Goal: Obtain resource: Download file/media

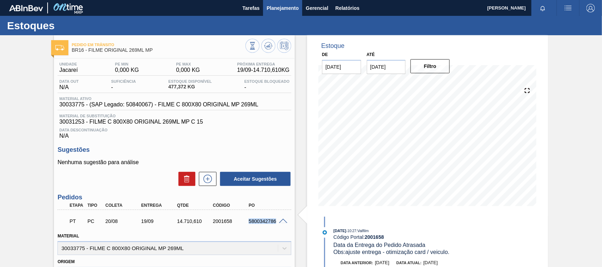
click at [281, 5] on span "Planejamento" at bounding box center [283, 8] width 32 height 8
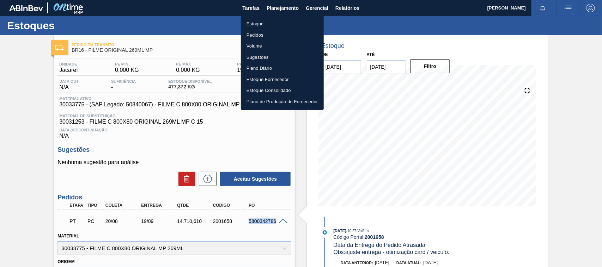
click at [263, 20] on li "Estoque" at bounding box center [282, 23] width 83 height 11
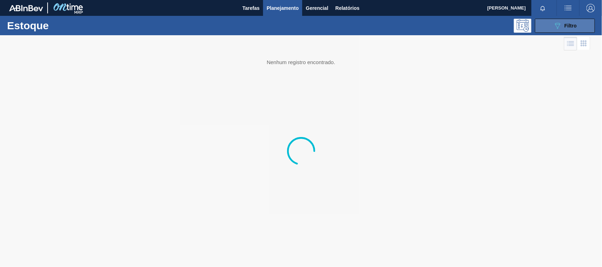
click at [574, 24] on span "Filtro" at bounding box center [571, 26] width 12 height 6
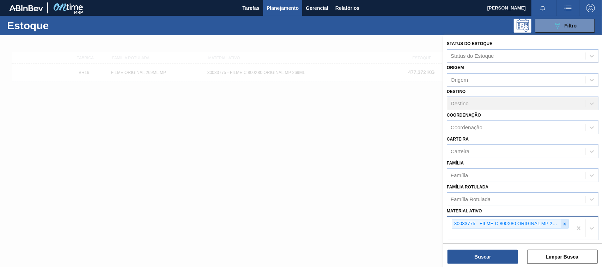
click at [563, 223] on icon at bounding box center [564, 224] width 5 height 5
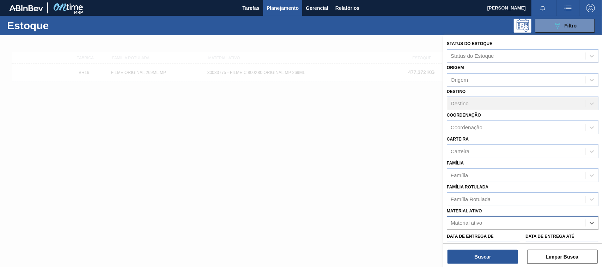
paste ativo "30012105"
type ativo "30012105"
click at [513, 232] on div "Data de Entrega de" at bounding box center [483, 244] width 73 height 24
drag, startPoint x: 500, startPoint y: 228, endPoint x: 491, endPoint y: 228, distance: 8.5
click at [499, 228] on div "Material ativo" at bounding box center [523, 223] width 152 height 14
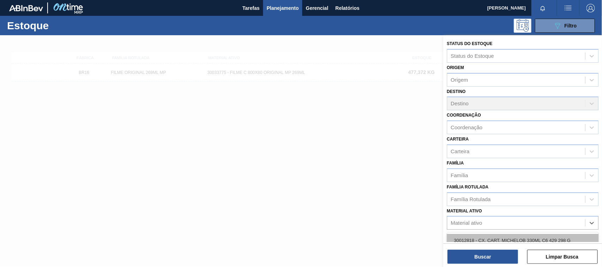
paste ativo "30012105"
type ativo "30012105"
click at [480, 237] on div "30012105 - FOIL BC MALZBIER 355ML NIV22" at bounding box center [523, 240] width 152 height 13
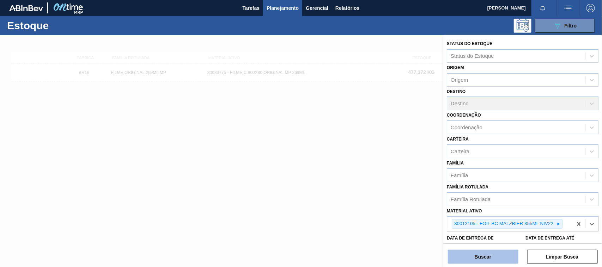
click at [477, 259] on button "Buscar" at bounding box center [483, 257] width 71 height 14
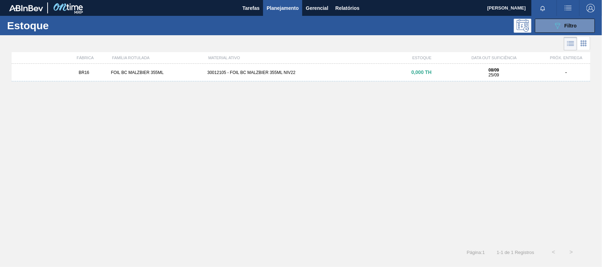
click at [276, 71] on div "30012105 - FOIL BC MALZBIER 355ML NIV22" at bounding box center [301, 72] width 193 height 5
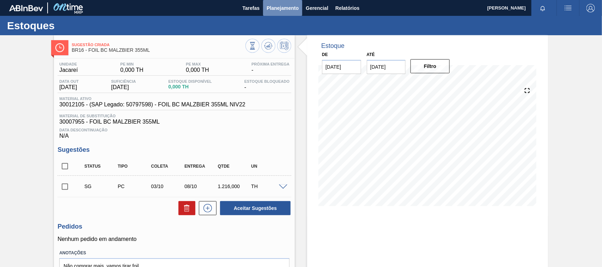
click at [287, 4] on span "Planejamento" at bounding box center [283, 8] width 32 height 8
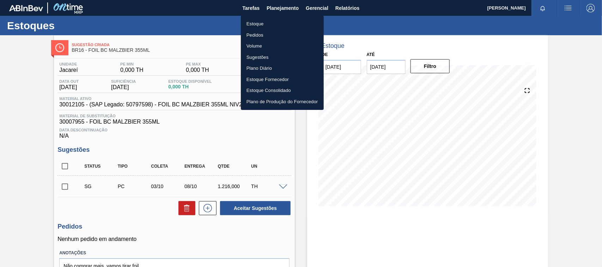
click at [259, 22] on li "Estoque" at bounding box center [282, 23] width 83 height 11
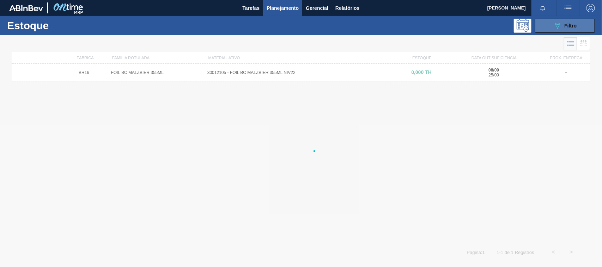
click at [552, 26] on button "089F7B8B-B2A5-4AFE-B5C0-19BA573D28AC Filtro" at bounding box center [565, 26] width 60 height 14
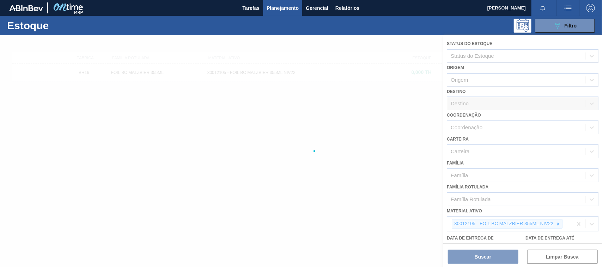
click at [176, 181] on div at bounding box center [301, 151] width 602 height 232
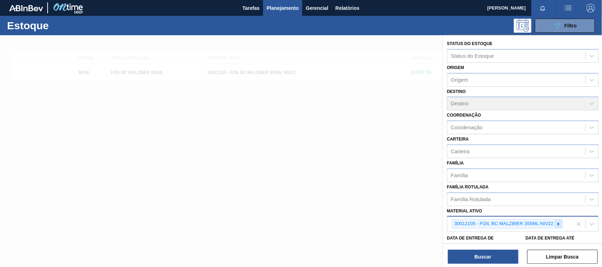
click at [560, 222] on icon at bounding box center [558, 224] width 5 height 5
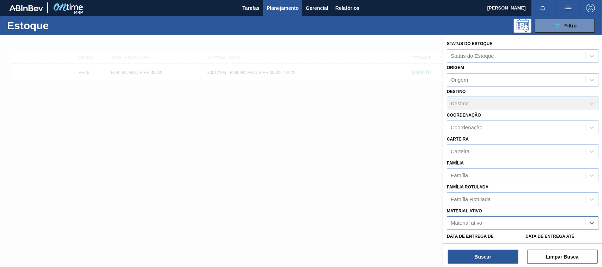
paste ativo "30012785"
type ativo "30012785"
click at [526, 242] on div "30012785 - CX. CART. [PERSON_NAME] 355ML C6 429" at bounding box center [523, 240] width 152 height 13
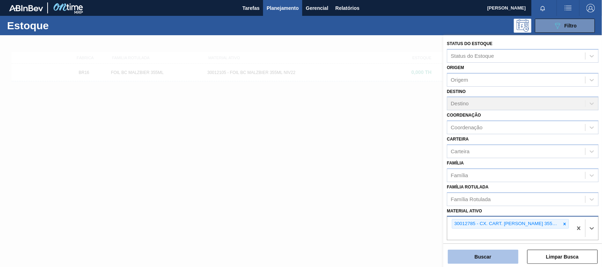
click at [503, 258] on button "Buscar" at bounding box center [483, 257] width 71 height 14
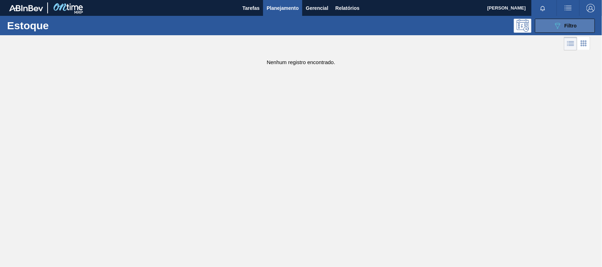
click at [564, 25] on div "089F7B8B-B2A5-4AFE-B5C0-19BA573D28AC Filtro" at bounding box center [566, 26] width 24 height 8
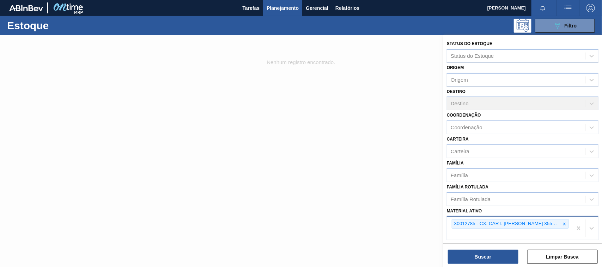
drag, startPoint x: 564, startPoint y: 223, endPoint x: 535, endPoint y: 228, distance: 28.8
click at [562, 223] on icon at bounding box center [564, 224] width 5 height 5
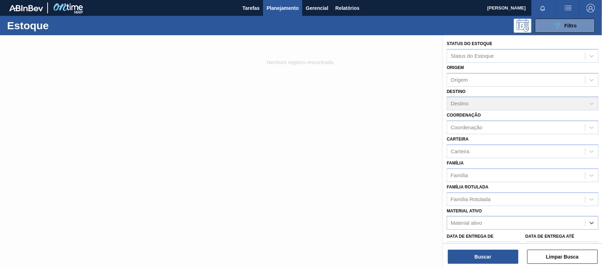
paste ativo "30033934"
type ativo "30033934"
click at [477, 237] on div "30033934 - ROLHA MET BRAH QR CODE 021CX105" at bounding box center [523, 240] width 152 height 13
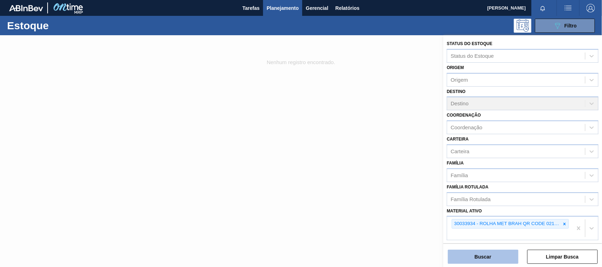
click at [480, 255] on button "Buscar" at bounding box center [483, 257] width 71 height 14
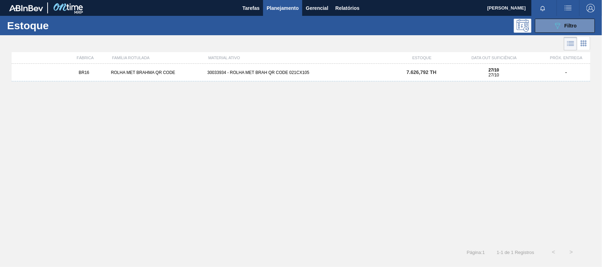
click at [305, 74] on div "30033934 - ROLHA MET BRAH QR CODE 021CX105" at bounding box center [301, 72] width 193 height 5
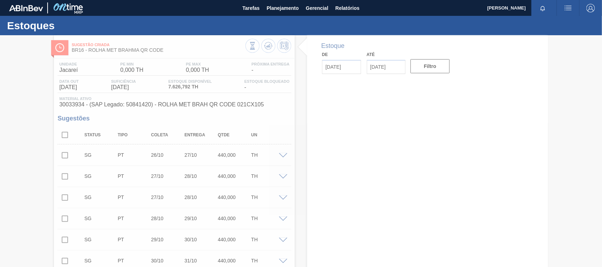
type input "[DATE]"
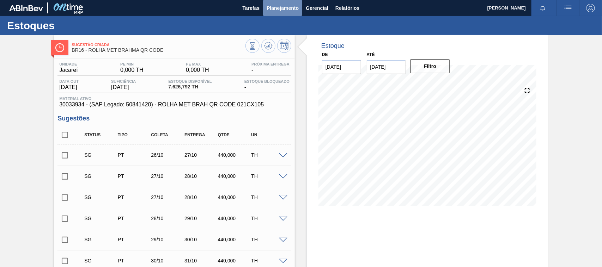
click at [285, 11] on span "Planejamento" at bounding box center [283, 8] width 32 height 8
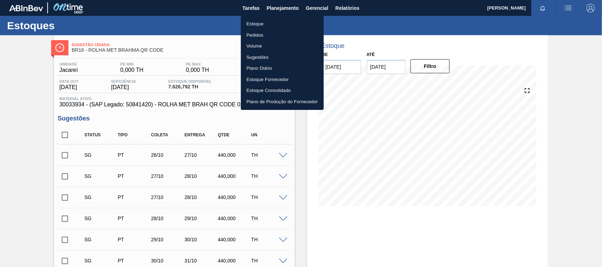
click at [270, 20] on li "Estoque" at bounding box center [282, 23] width 83 height 11
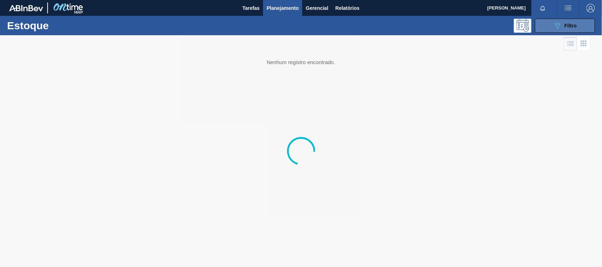
click at [559, 29] on icon "089F7B8B-B2A5-4AFE-B5C0-19BA573D28AC" at bounding box center [558, 26] width 8 height 8
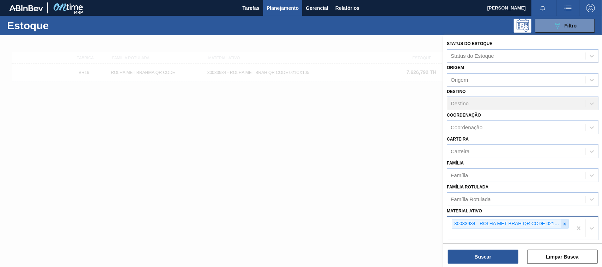
click at [566, 222] on icon at bounding box center [564, 224] width 5 height 5
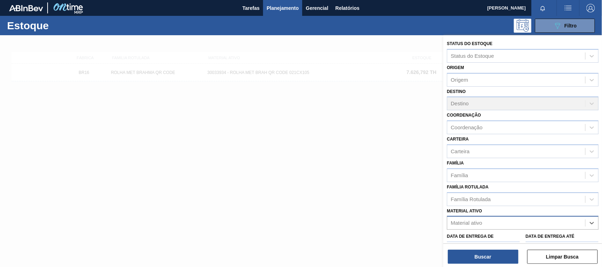
paste ativo "30031881"
type ativo "30031881"
click at [478, 235] on div "30031881 - CX CARTAO RED MIX 269ML LN C6" at bounding box center [523, 240] width 152 height 13
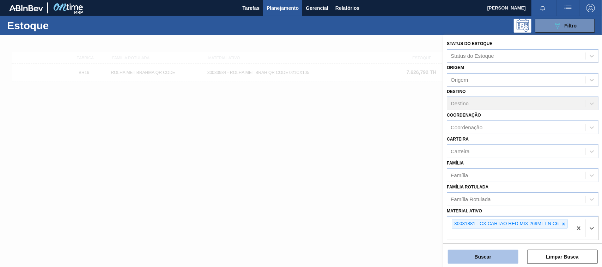
click at [486, 257] on button "Buscar" at bounding box center [483, 257] width 71 height 14
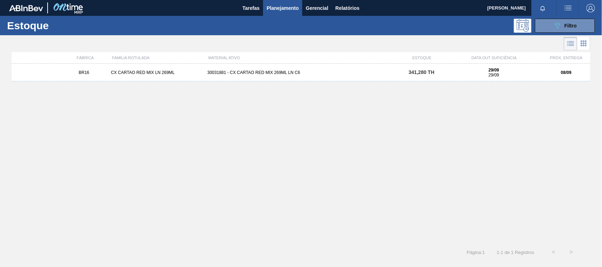
click at [264, 76] on div "BR16 CX CARTAO RED MIX LN 269ML 30031881 - CX CARTAO RED MIX 269ML LN C6 341,28…" at bounding box center [301, 73] width 579 height 18
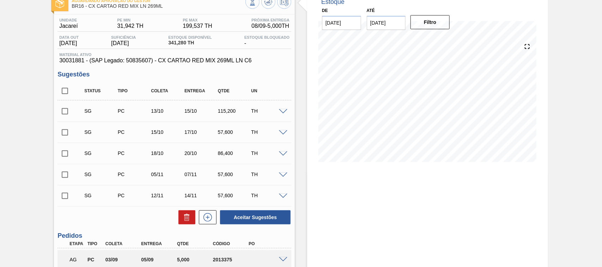
scroll to position [105, 0]
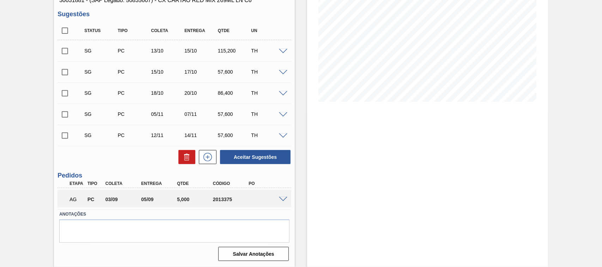
click at [282, 199] on span at bounding box center [283, 199] width 8 height 5
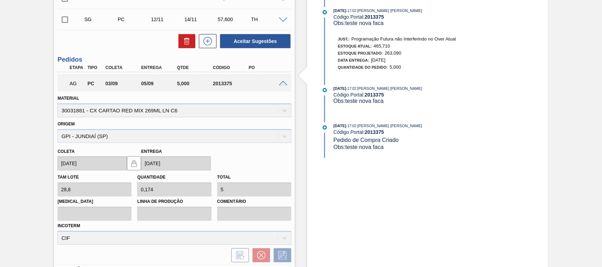
scroll to position [0, 0]
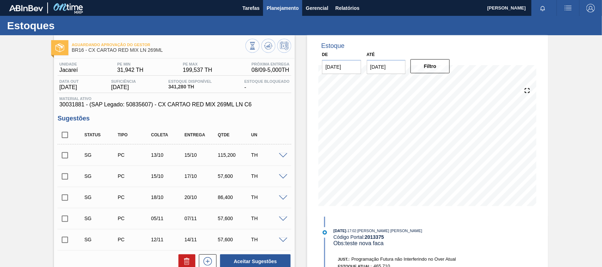
click at [280, 10] on span "Planejamento" at bounding box center [283, 8] width 32 height 8
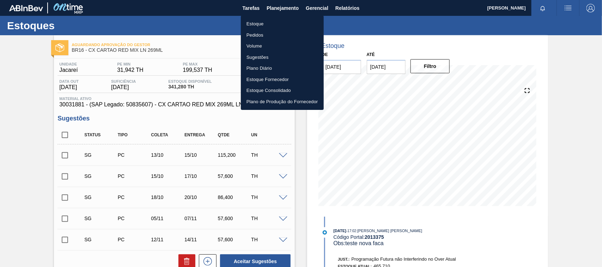
click at [253, 24] on li "Estoque" at bounding box center [282, 23] width 83 height 11
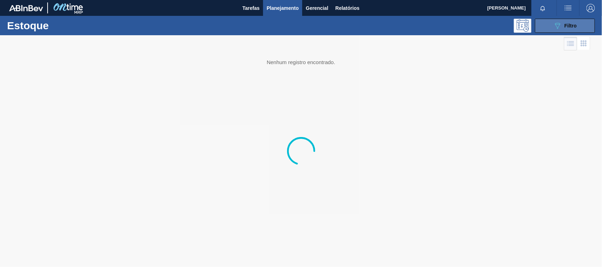
click at [572, 26] on span "Filtro" at bounding box center [571, 26] width 12 height 6
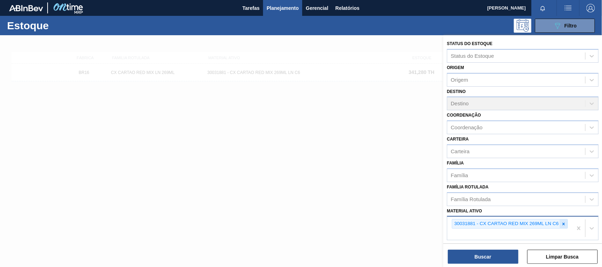
click at [564, 224] on icon at bounding box center [563, 224] width 5 height 5
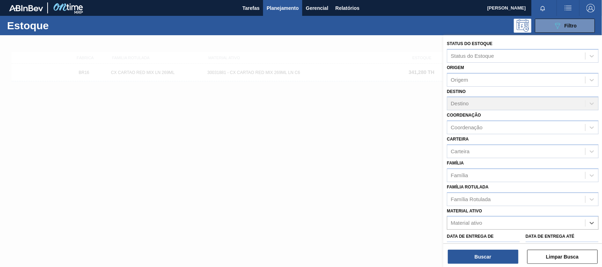
drag, startPoint x: 478, startPoint y: 224, endPoint x: 396, endPoint y: 215, distance: 83.2
click at [478, 224] on div "Material ativo" at bounding box center [466, 224] width 31 height 6
click at [482, 221] on div "Material ativo" at bounding box center [466, 224] width 31 height 6
paste ativo "30033730"
type ativo "30033730"
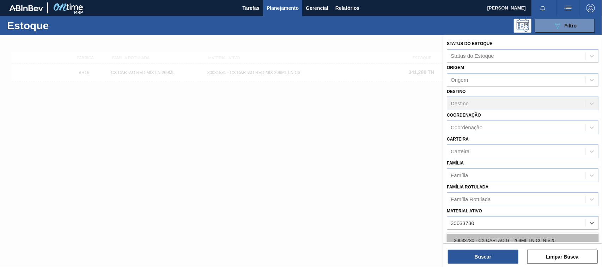
click at [476, 236] on div "30033730 - CX CARTAO GT 269ML LN C6 NIV25" at bounding box center [523, 240] width 152 height 13
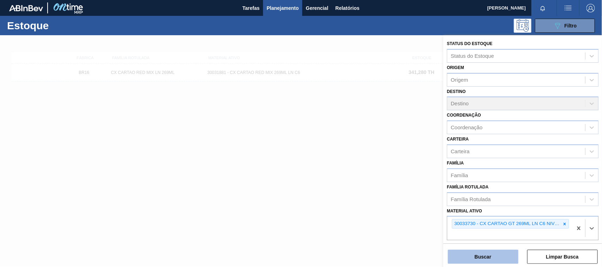
click at [487, 256] on button "Buscar" at bounding box center [483, 257] width 71 height 14
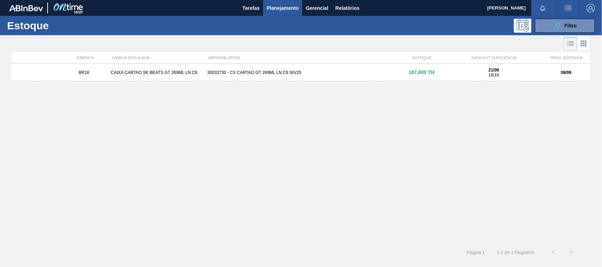
drag, startPoint x: 215, startPoint y: 72, endPoint x: 214, endPoint y: 75, distance: 3.5
click at [214, 73] on div "30033730 - CX CARTAO GT 269ML LN C6 NIV25" at bounding box center [301, 72] width 193 height 5
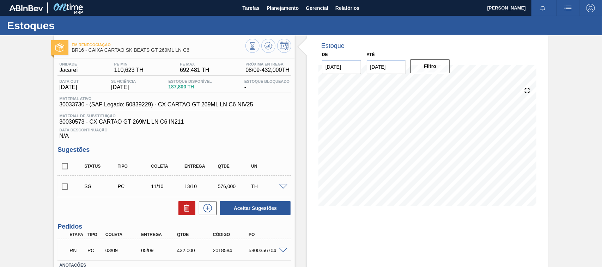
scroll to position [52, 0]
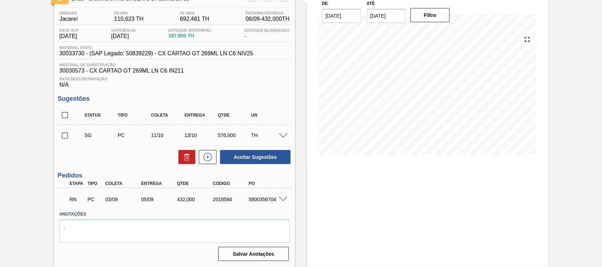
click at [262, 200] on div "5800356704" at bounding box center [267, 200] width 40 height 6
copy div "5800356704"
click at [283, 198] on span at bounding box center [283, 199] width 8 height 5
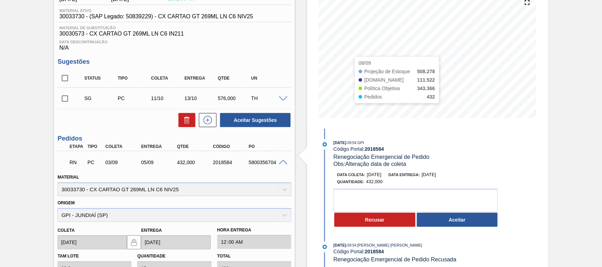
scroll to position [0, 0]
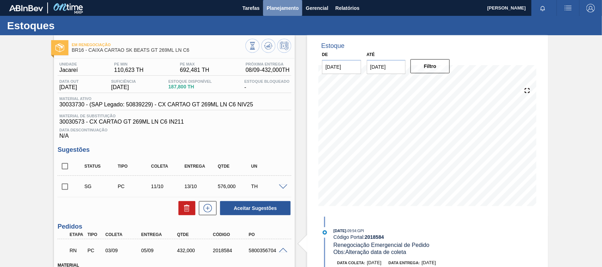
click at [283, 4] on span "Planejamento" at bounding box center [283, 8] width 32 height 8
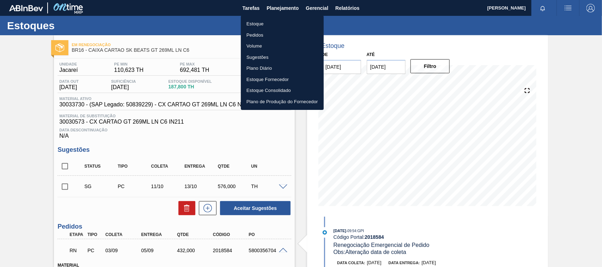
click at [270, 20] on li "Estoque" at bounding box center [282, 23] width 83 height 11
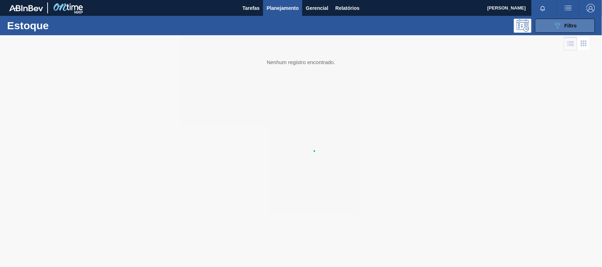
click at [583, 25] on button "089F7B8B-B2A5-4AFE-B5C0-19BA573D28AC Filtro" at bounding box center [565, 26] width 60 height 14
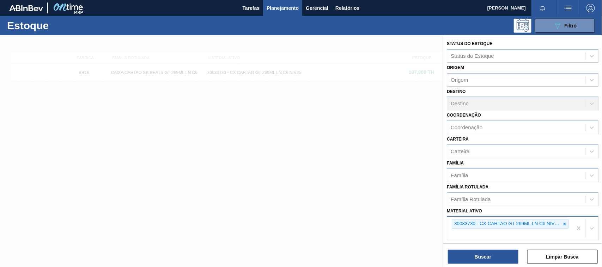
click at [566, 225] on div at bounding box center [565, 224] width 8 height 9
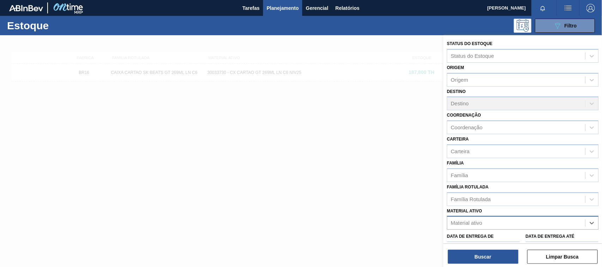
paste ativo "30034414"
type ativo "30034414"
drag, startPoint x: 498, startPoint y: 237, endPoint x: 493, endPoint y: 248, distance: 11.5
click at [498, 237] on div "30034414 - FILME CONTR 620X80 SENSES GARM 269ML" at bounding box center [523, 240] width 152 height 13
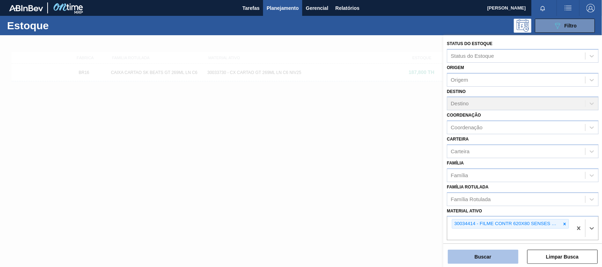
click at [492, 259] on button "Buscar" at bounding box center [483, 257] width 71 height 14
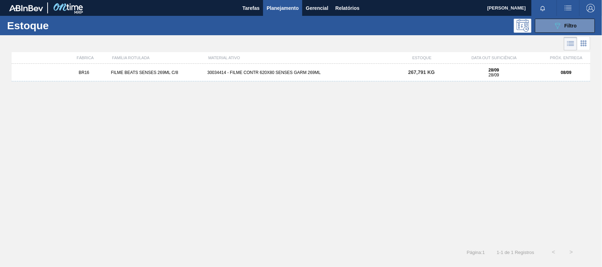
click at [302, 76] on div "BR16 FILME BEATS SENSES 269ML C/8 30034414 - FILME CONTR 620X80 SENSES GARM 269…" at bounding box center [301, 73] width 579 height 18
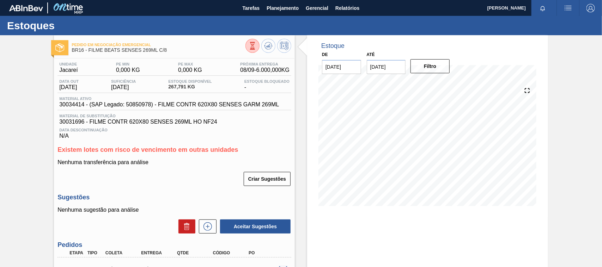
scroll to position [44, 0]
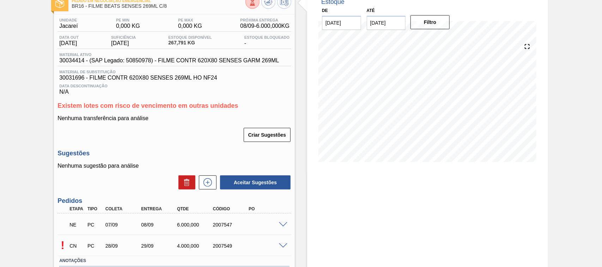
click at [281, 226] on span at bounding box center [283, 225] width 8 height 5
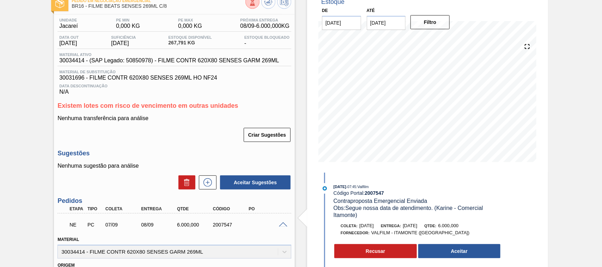
scroll to position [0, 0]
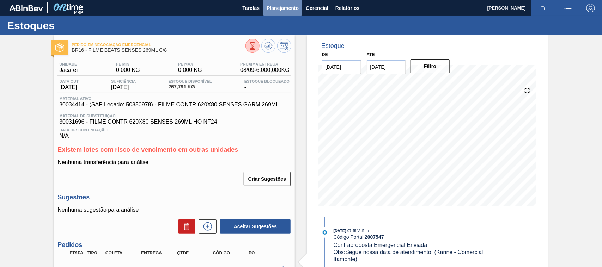
click at [293, 12] on span "Planejamento" at bounding box center [283, 8] width 32 height 8
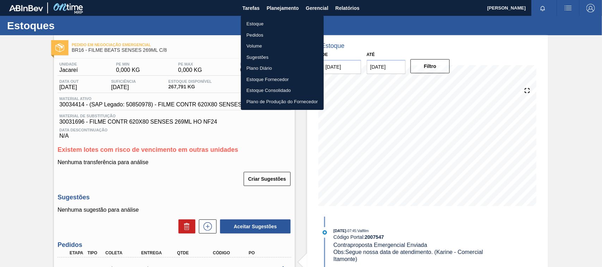
click at [260, 30] on li "Pedidos" at bounding box center [282, 35] width 83 height 11
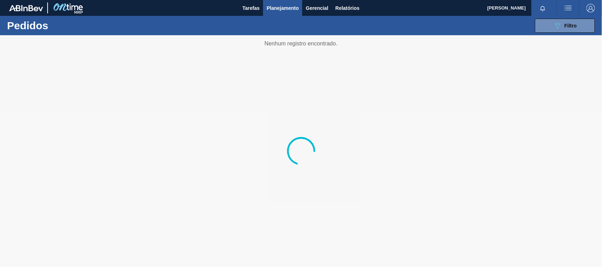
click at [281, 6] on span "Planejamento" at bounding box center [283, 8] width 32 height 8
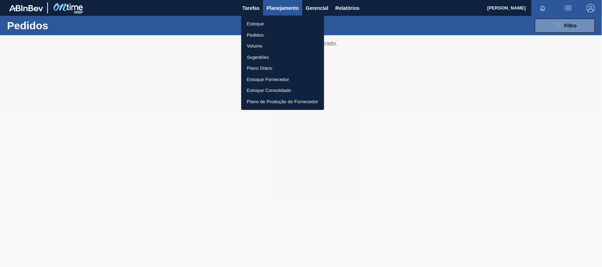
click at [261, 24] on li "Estoque" at bounding box center [282, 23] width 83 height 11
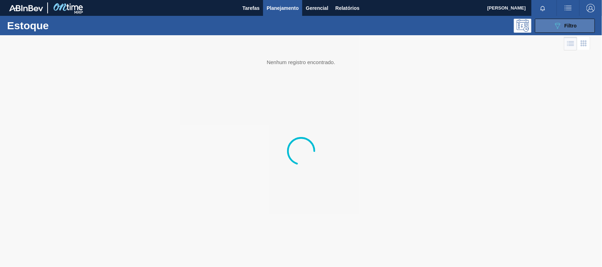
click at [562, 25] on div "089F7B8B-B2A5-4AFE-B5C0-19BA573D28AC Filtro" at bounding box center [566, 26] width 24 height 8
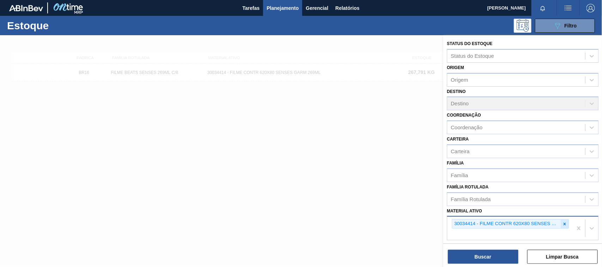
click at [565, 222] on icon at bounding box center [564, 224] width 5 height 5
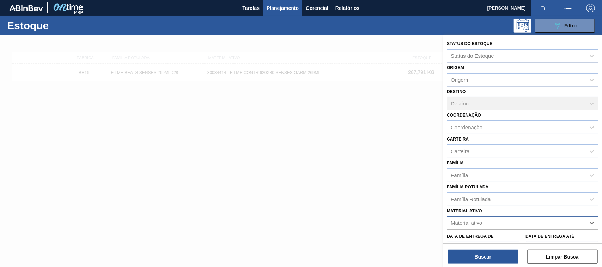
paste ativo "30034772"
type ativo "30034772"
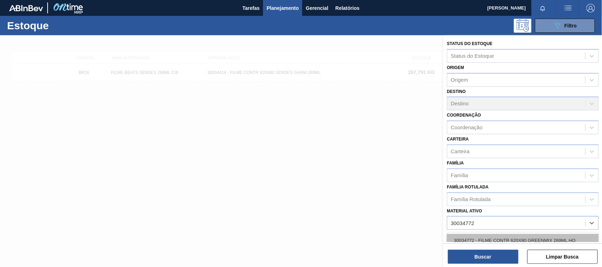
click at [505, 235] on div "30034772 - FILME CONTR 620X80 GREENMIX 269ML HO" at bounding box center [523, 240] width 152 height 13
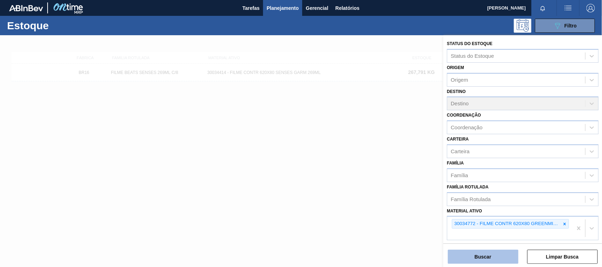
click at [498, 258] on button "Buscar" at bounding box center [483, 257] width 71 height 14
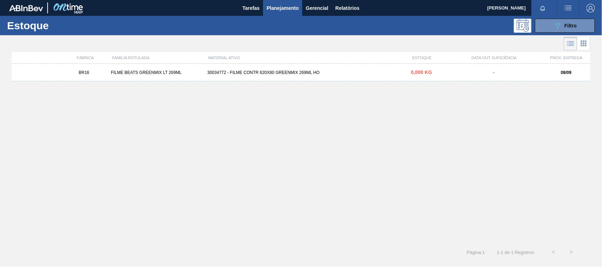
click at [299, 71] on div "30034772 - FILME CONTR 620X80 GREENMIX 269ML HO" at bounding box center [301, 72] width 193 height 5
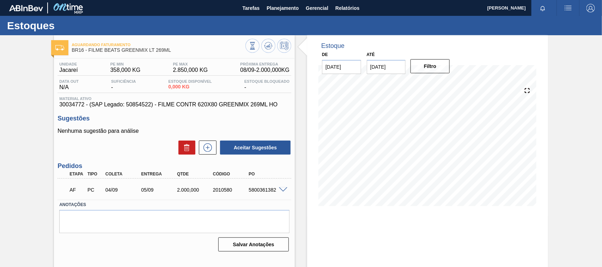
click at [280, 191] on span at bounding box center [283, 190] width 8 height 5
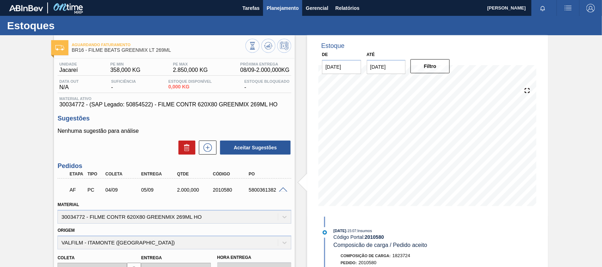
click at [296, 13] on button "Planejamento" at bounding box center [282, 8] width 39 height 16
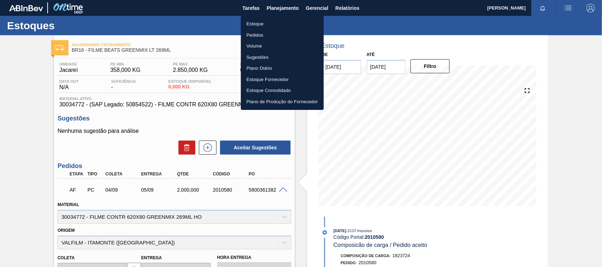
click at [257, 28] on li "Estoque" at bounding box center [282, 23] width 83 height 11
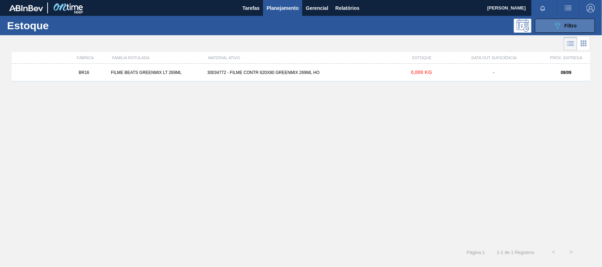
click at [557, 27] on icon "089F7B8B-B2A5-4AFE-B5C0-19BA573D28AC" at bounding box center [558, 26] width 8 height 8
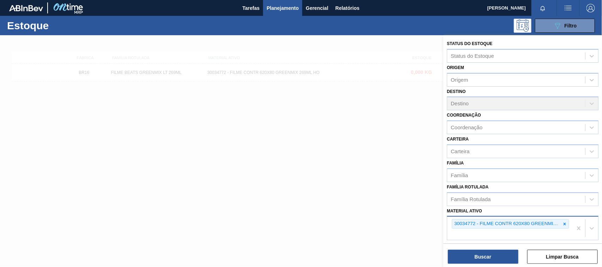
click at [565, 222] on icon at bounding box center [564, 224] width 5 height 5
paste ativo "30034749"
type ativo "30034749"
click at [504, 235] on div "30034749 - CX CARTAO GREEN MIX 269ML LN C6" at bounding box center [523, 240] width 152 height 13
click at [492, 258] on button "Buscar" at bounding box center [483, 257] width 71 height 14
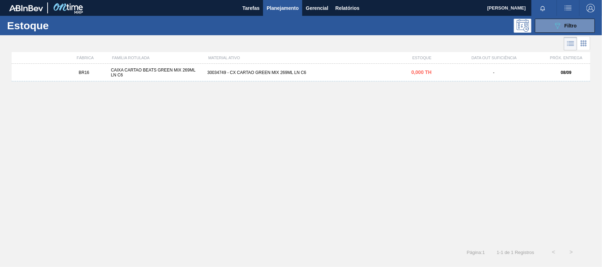
click at [269, 71] on div "30034749 - CX CARTAO GREEN MIX 269ML LN C6" at bounding box center [301, 72] width 193 height 5
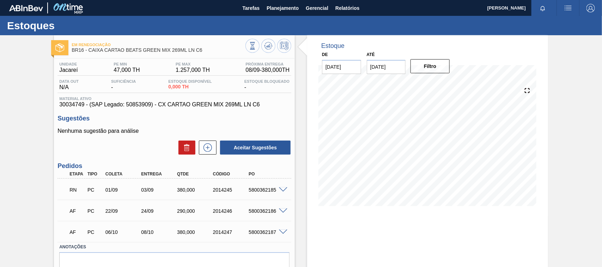
click at [284, 190] on span at bounding box center [283, 190] width 8 height 5
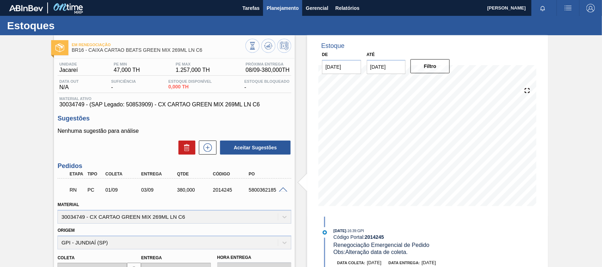
click at [288, 9] on span "Planejamento" at bounding box center [283, 8] width 32 height 8
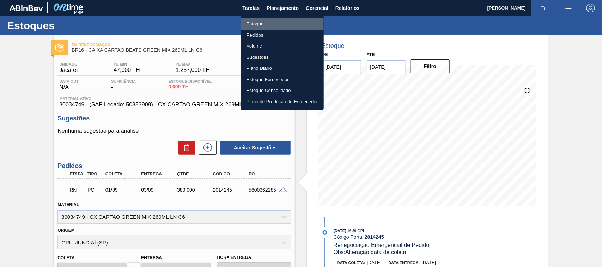
click at [260, 22] on li "Estoque" at bounding box center [282, 23] width 83 height 11
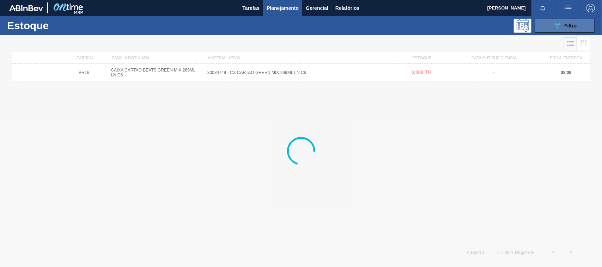
click at [562, 28] on div "089F7B8B-B2A5-4AFE-B5C0-19BA573D28AC Filtro" at bounding box center [566, 26] width 24 height 8
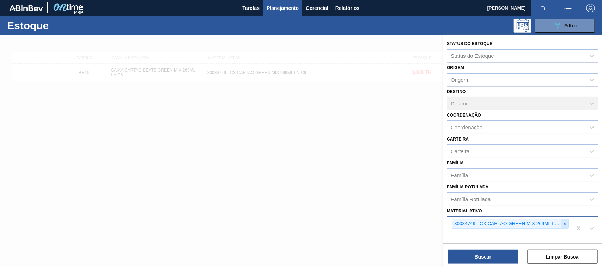
click at [567, 224] on div at bounding box center [565, 224] width 8 height 9
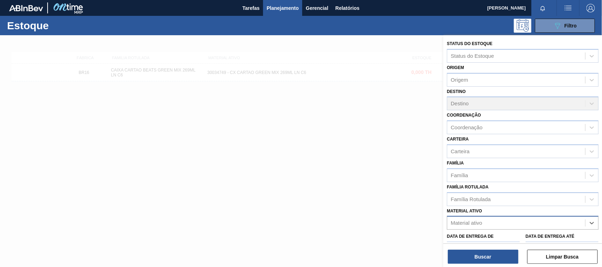
paste ativo "30034746"
type ativo "30034746"
click at [503, 235] on div "30034746 - ROLHA MET TO BEATS GREEN MIX" at bounding box center [523, 240] width 152 height 13
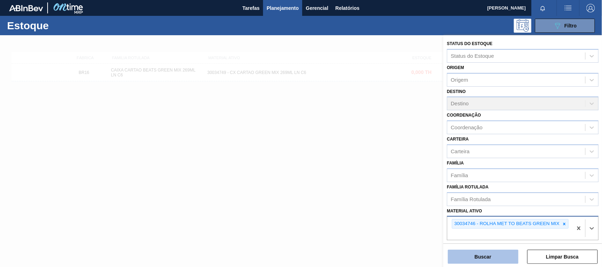
click at [495, 254] on button "Buscar" at bounding box center [483, 257] width 71 height 14
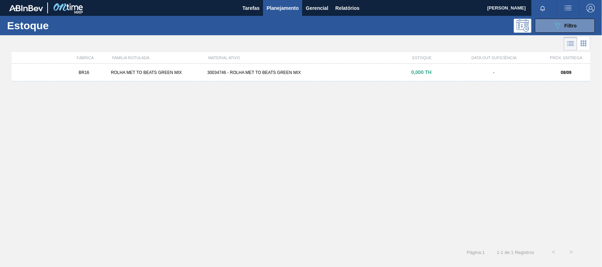
click at [301, 73] on div "30034746 - ROLHA MET TO BEATS GREEN MIX" at bounding box center [301, 72] width 193 height 5
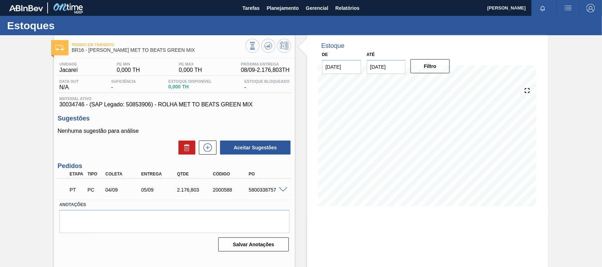
click at [284, 190] on span at bounding box center [283, 190] width 8 height 5
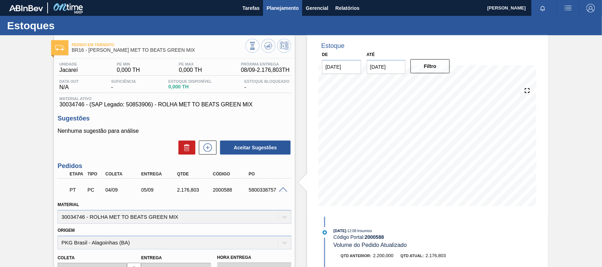
click at [284, 11] on span "Planejamento" at bounding box center [283, 8] width 32 height 8
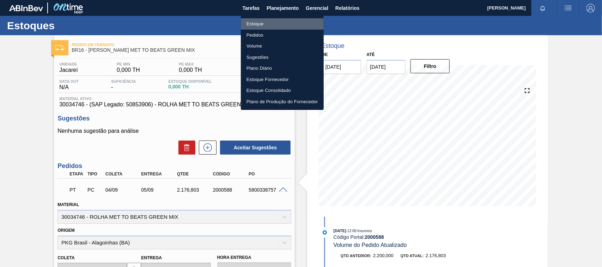
click at [253, 22] on li "Estoque" at bounding box center [282, 23] width 83 height 11
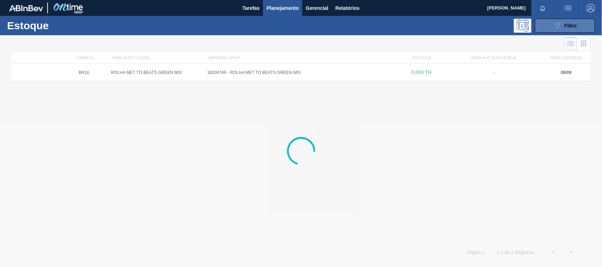
click at [567, 23] on span "Filtro" at bounding box center [571, 26] width 12 height 6
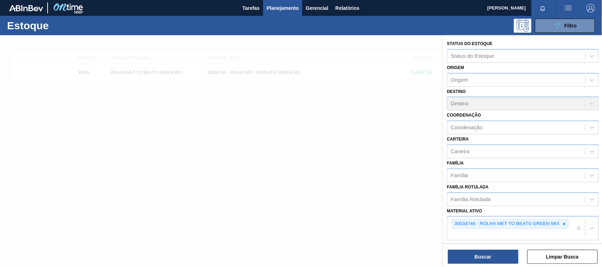
click at [565, 223] on icon at bounding box center [565, 224] width 2 height 2
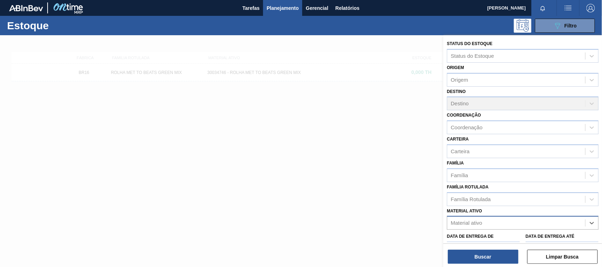
paste ativo "30034772"
type ativo "30034772"
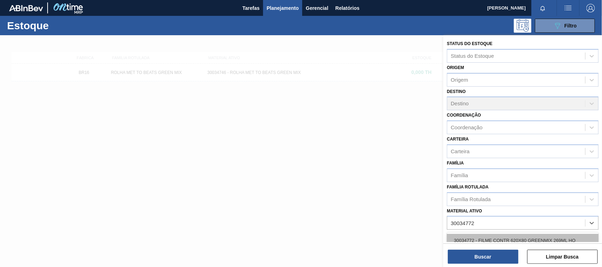
click at [504, 235] on div "30034772 - FILME CONTR 620X80 GREENMIX 269ML HO" at bounding box center [523, 240] width 152 height 13
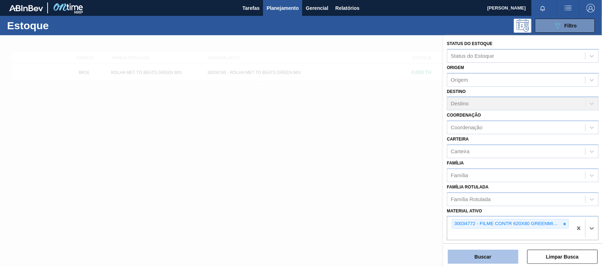
click at [493, 259] on button "Buscar" at bounding box center [483, 257] width 71 height 14
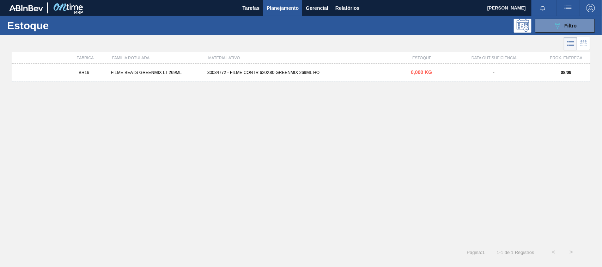
click at [283, 74] on div "30034772 - FILME CONTR 620X80 GREENMIX 269ML HO" at bounding box center [301, 72] width 193 height 5
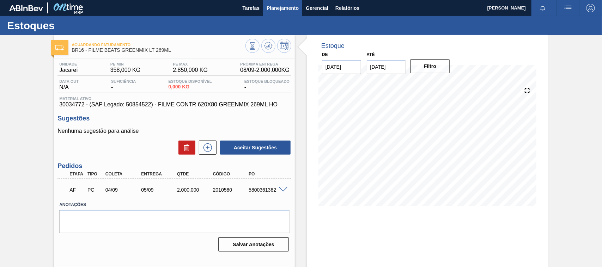
click at [281, 10] on span "Planejamento" at bounding box center [283, 8] width 32 height 8
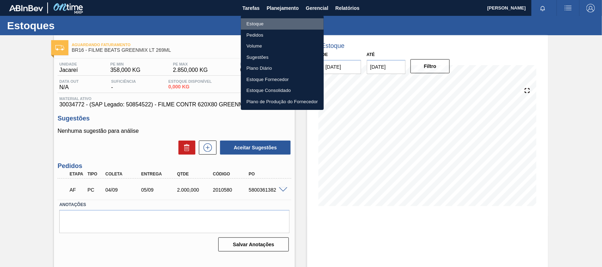
click at [262, 22] on li "Estoque" at bounding box center [282, 23] width 83 height 11
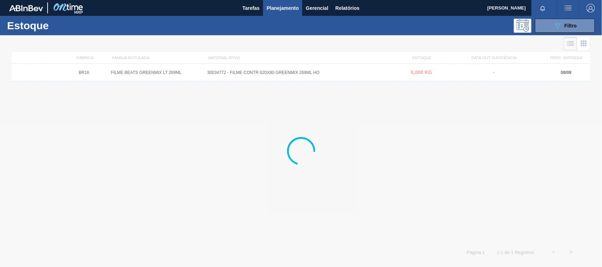
drag, startPoint x: 555, startPoint y: 25, endPoint x: 549, endPoint y: 68, distance: 43.5
click at [555, 25] on icon "089F7B8B-B2A5-4AFE-B5C0-19BA573D28AC" at bounding box center [558, 26] width 8 height 8
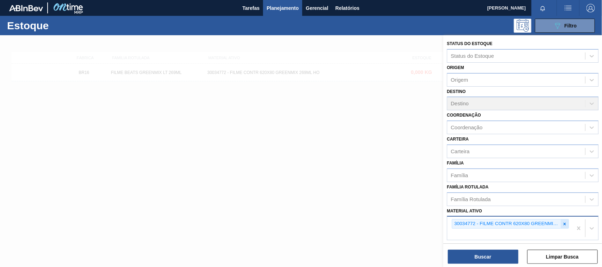
click at [563, 224] on icon at bounding box center [564, 224] width 5 height 5
paste ativo "19/9 3/9 ENTREGA PROGRAMADA NO PORTAL Entrega programada, sem aceite do fornece…"
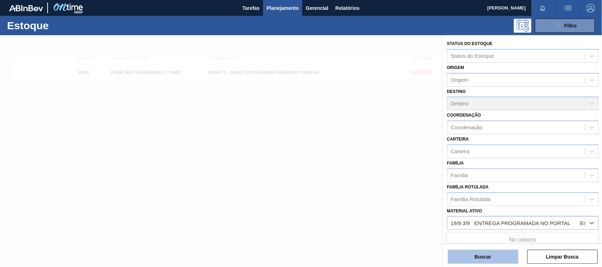
scroll to position [0, 158]
type ativo "19/9 3/9 ENTREGA PROGRAMADA NO PORTAL Entrega programada, sem aceite do fornece…"
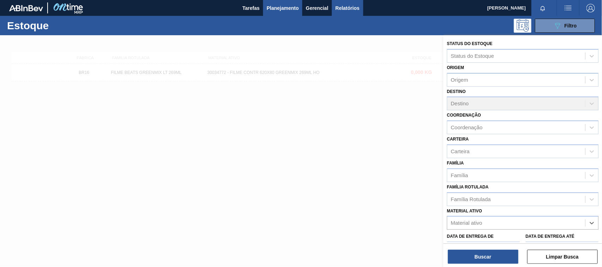
scroll to position [0, 0]
click at [513, 212] on div "Material ativo option 30034772 - FILME CONTR 620X80 GREENMIX 269ML HO, deselect…" at bounding box center [523, 218] width 152 height 24
drag, startPoint x: 502, startPoint y: 218, endPoint x: 496, endPoint y: 221, distance: 6.6
click at [502, 218] on div "Material ativo" at bounding box center [516, 223] width 138 height 10
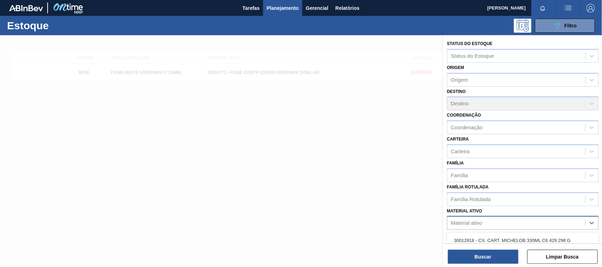
paste ativo "30034749"
type ativo "30034749"
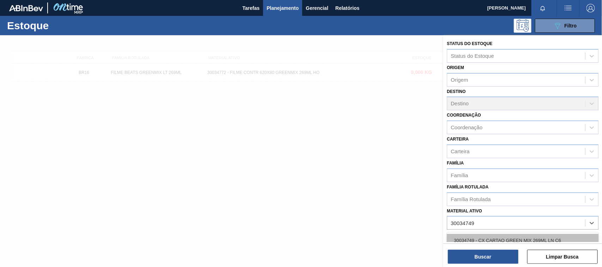
click at [486, 235] on div "30034749 - CX CARTAO GREEN MIX 269ML LN C6" at bounding box center [523, 240] width 152 height 13
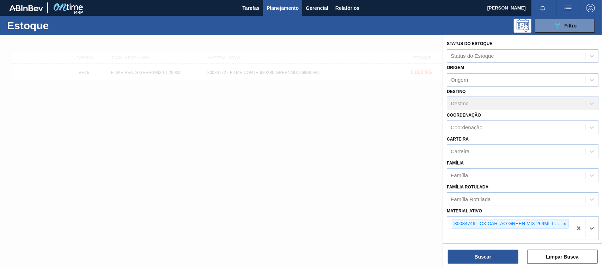
click at [472, 265] on div "Status do Estoque Status do Estoque Origem Origem Destino Destino Coordenação C…" at bounding box center [523, 152] width 159 height 234
click at [472, 255] on button "Buscar" at bounding box center [483, 257] width 71 height 14
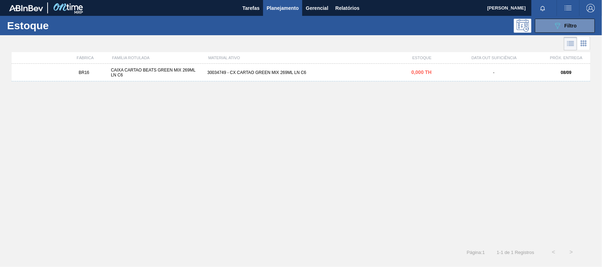
click at [308, 73] on div "30034749 - CX CARTAO GREEN MIX 269ML LN C6" at bounding box center [301, 72] width 193 height 5
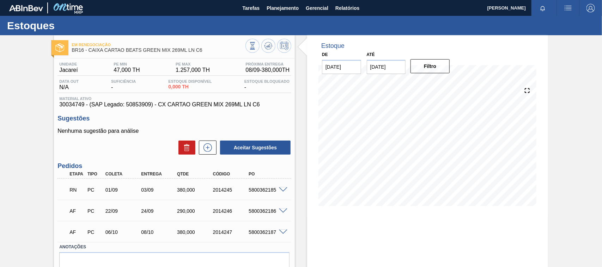
click at [283, 193] on div "5800362185" at bounding box center [267, 190] width 40 height 6
click at [282, 193] on span at bounding box center [283, 190] width 8 height 5
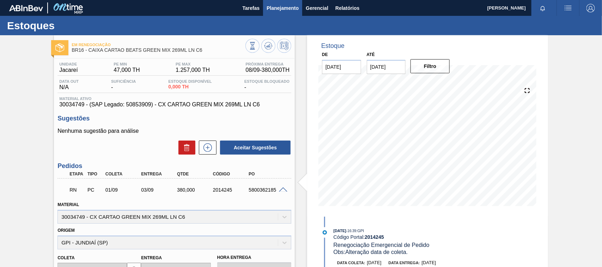
click at [279, 12] on span "Planejamento" at bounding box center [283, 8] width 32 height 8
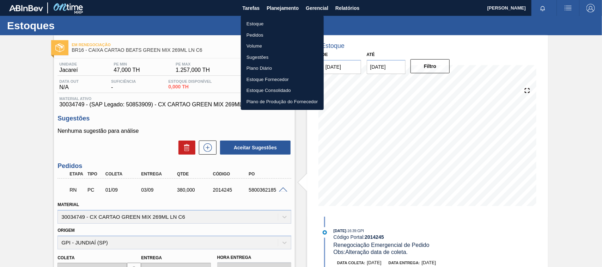
click at [258, 24] on li "Estoque" at bounding box center [282, 23] width 83 height 11
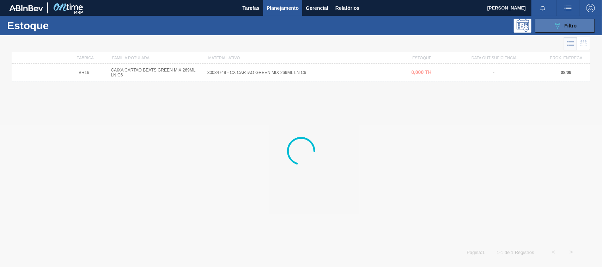
click at [561, 22] on icon "089F7B8B-B2A5-4AFE-B5C0-19BA573D28AC" at bounding box center [558, 26] width 8 height 8
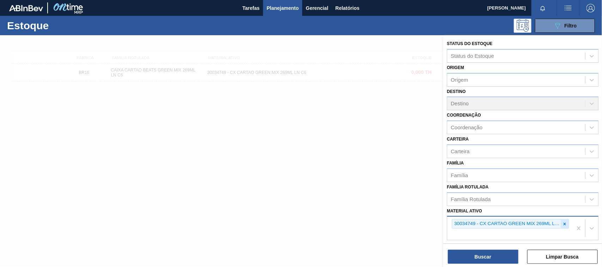
click at [562, 224] on icon at bounding box center [564, 224] width 5 height 5
paste ativo "30006318"
type ativo "30006318"
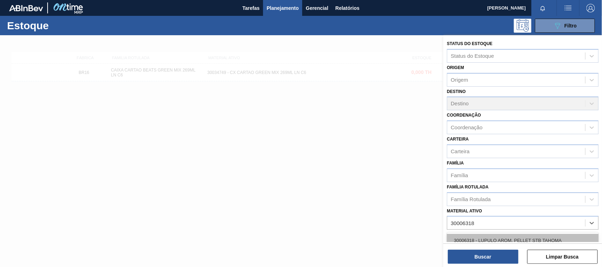
click at [512, 236] on div "30006318 - LUPULO AROM. PELLET STB TAHOMA" at bounding box center [523, 240] width 152 height 13
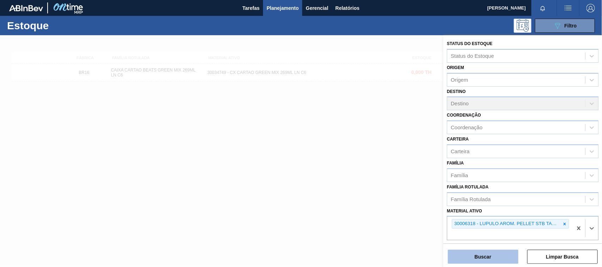
click at [501, 253] on button "Buscar" at bounding box center [483, 257] width 71 height 14
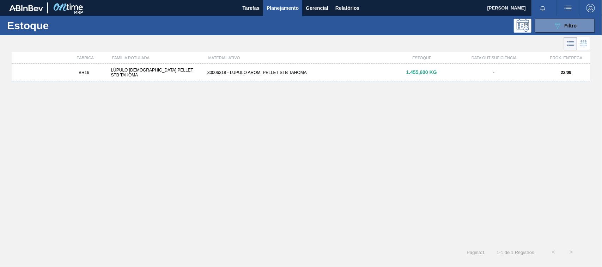
click at [283, 76] on div "BR16 LÚPULO [DEMOGRAPHIC_DATA] PELLET STB TAHOMA 30006318 - LUPULO AROM. PELLET…" at bounding box center [301, 73] width 579 height 18
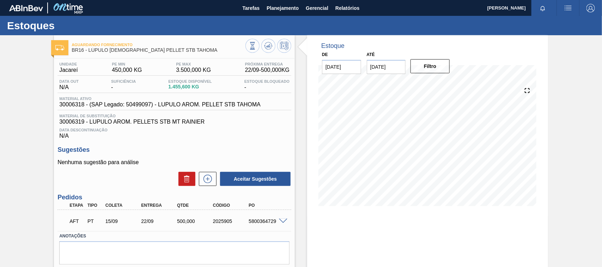
click at [280, 224] on span at bounding box center [283, 221] width 8 height 5
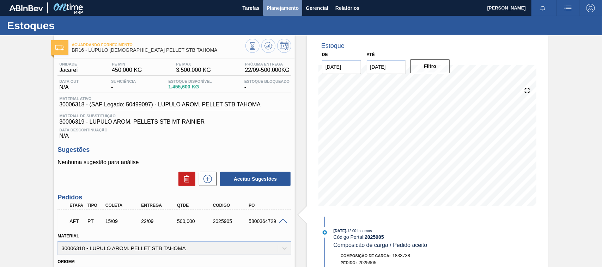
click at [279, 6] on span "Planejamento" at bounding box center [283, 8] width 32 height 8
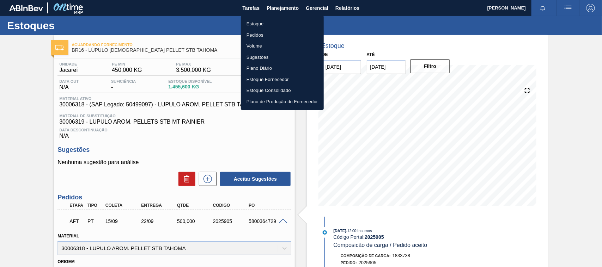
click at [346, 7] on div at bounding box center [301, 133] width 602 height 267
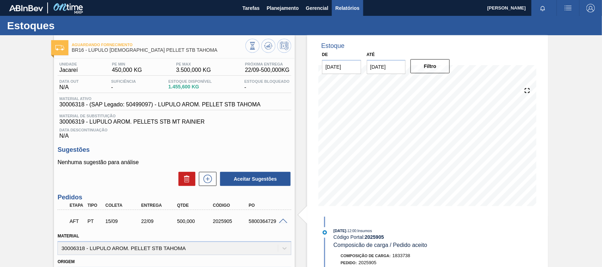
click at [346, 8] on span "Relatórios" at bounding box center [348, 8] width 24 height 8
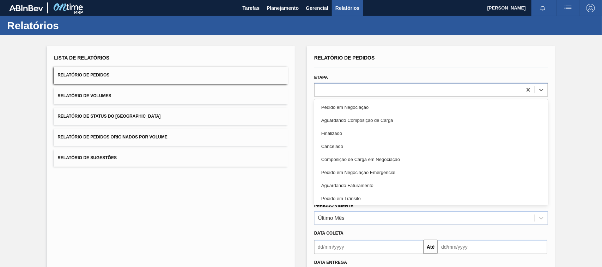
click at [330, 83] on div at bounding box center [431, 90] width 234 height 14
click at [336, 81] on div "Etapa option Pedido em Negociação focused, 1 of 20. 20 results available. Use U…" at bounding box center [431, 85] width 234 height 24
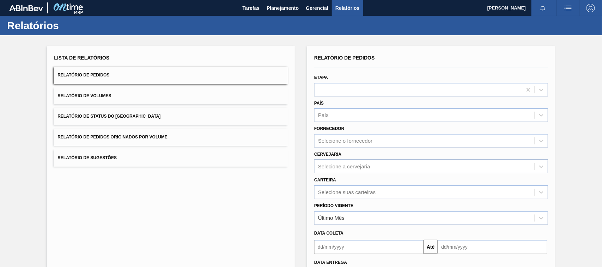
scroll to position [58, 0]
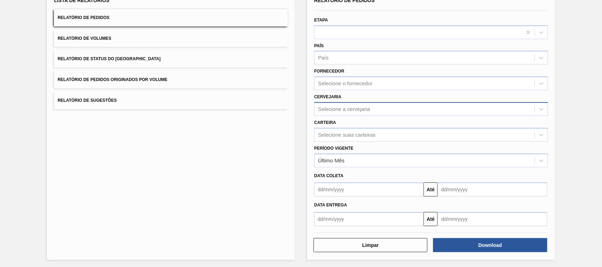
click at [331, 106] on div "Selecione a cervejaria" at bounding box center [344, 109] width 52 height 6
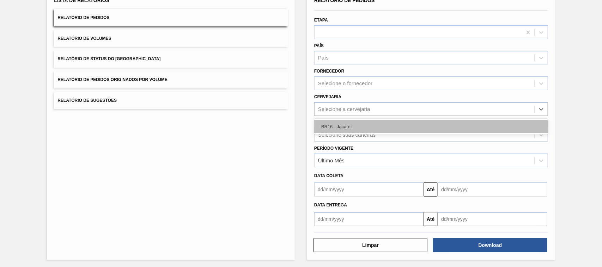
click at [346, 126] on div "BR16 - Jacareí" at bounding box center [431, 126] width 234 height 13
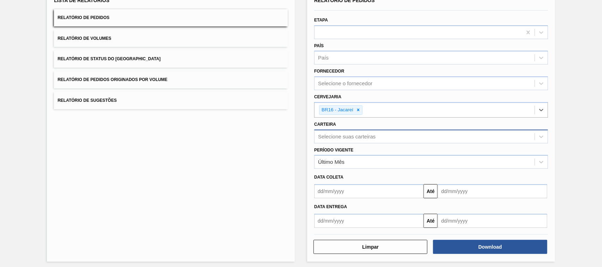
click at [342, 132] on div "Selecione suas carteiras" at bounding box center [425, 137] width 220 height 10
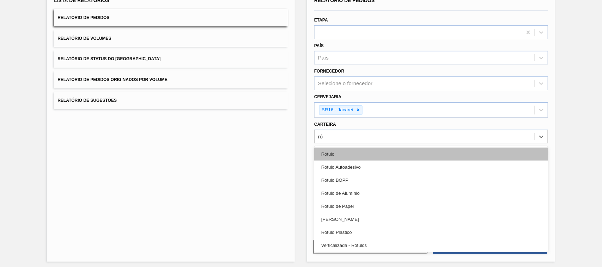
type input "rót"
click at [343, 157] on div "Rótulo" at bounding box center [431, 154] width 234 height 13
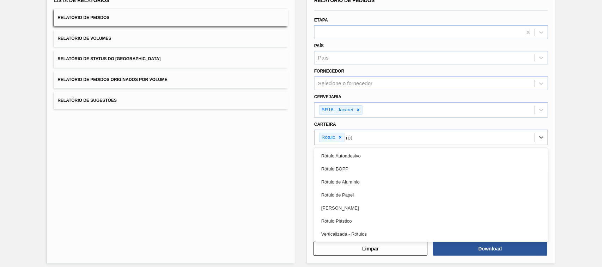
type input "rótu"
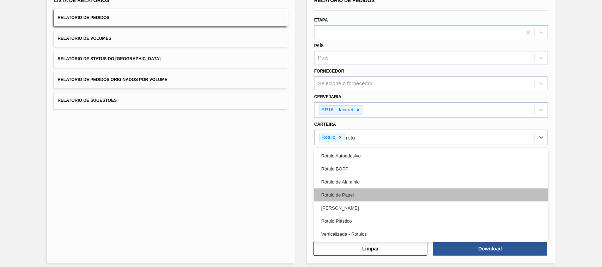
click at [365, 196] on div "Rótulo de Papel" at bounding box center [431, 195] width 234 height 13
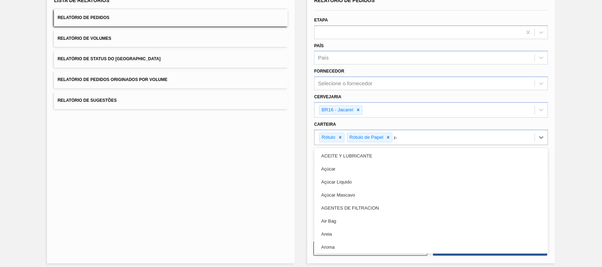
type input "rót"
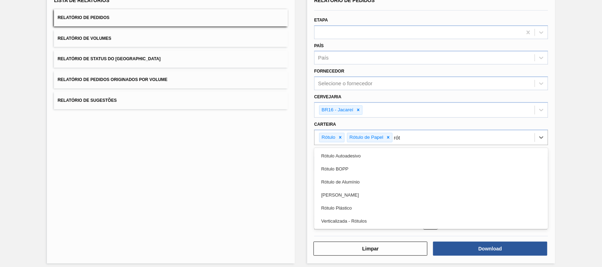
click at [365, 196] on div "[PERSON_NAME]" at bounding box center [431, 195] width 234 height 13
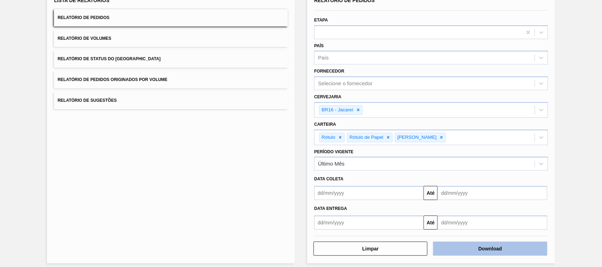
click at [479, 247] on button "Download" at bounding box center [490, 249] width 114 height 14
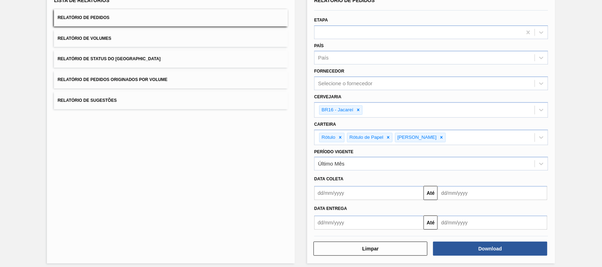
scroll to position [0, 0]
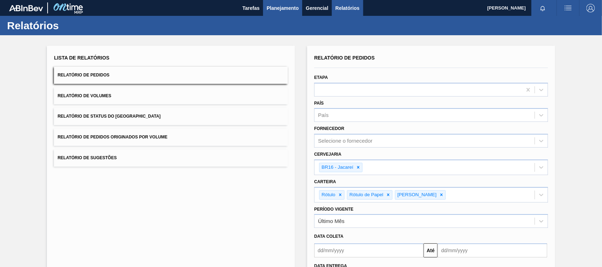
click at [277, 4] on span "Planejamento" at bounding box center [283, 8] width 32 height 8
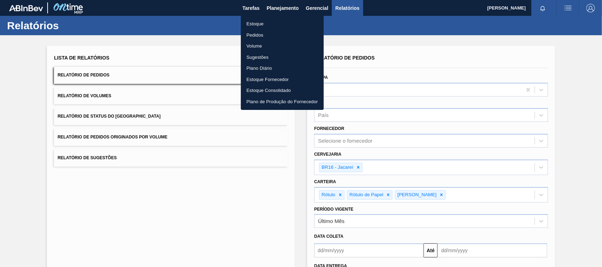
click at [251, 24] on li "Estoque" at bounding box center [282, 23] width 83 height 11
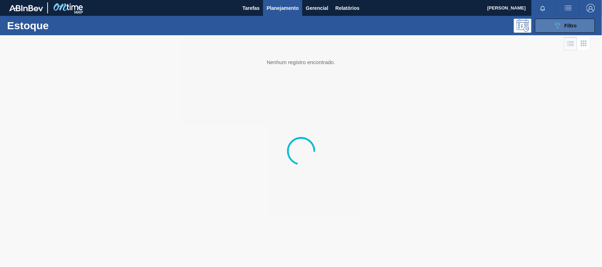
click at [562, 32] on button "089F7B8B-B2A5-4AFE-B5C0-19BA573D28AC Filtro" at bounding box center [565, 26] width 60 height 14
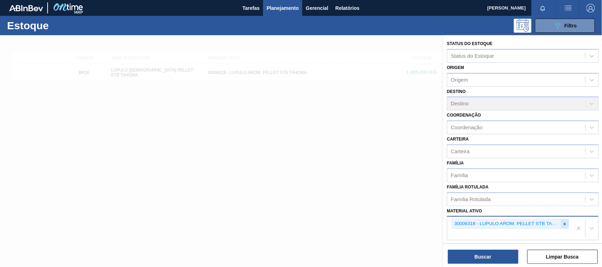
click at [562, 223] on icon at bounding box center [564, 224] width 5 height 5
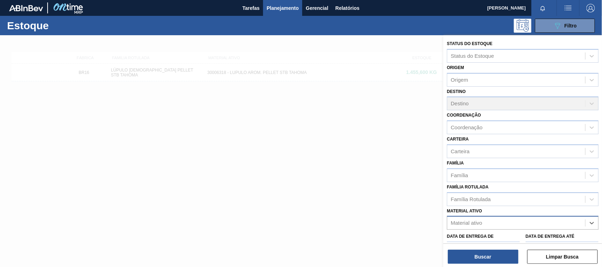
paste ativo "30007319"
type ativo "30007319"
click at [493, 238] on div "30007319 - AROMA CARAMBOLA GIN TONIC" at bounding box center [523, 240] width 152 height 13
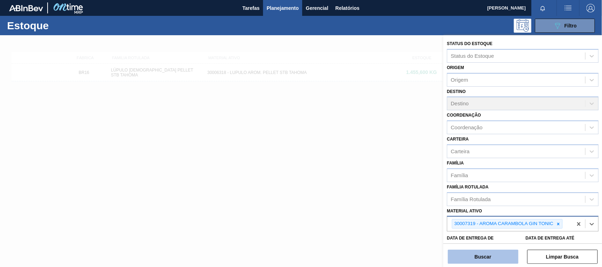
click at [490, 257] on button "Buscar" at bounding box center [483, 257] width 71 height 14
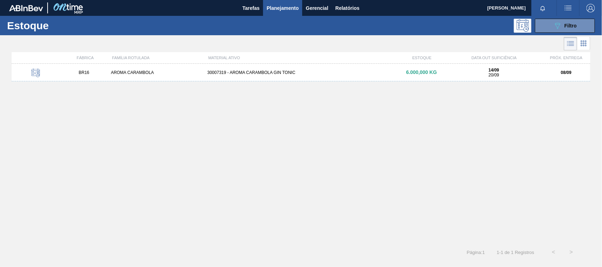
click at [307, 72] on div "30007319 - AROMA CARAMBOLA GIN TONIC" at bounding box center [301, 72] width 193 height 5
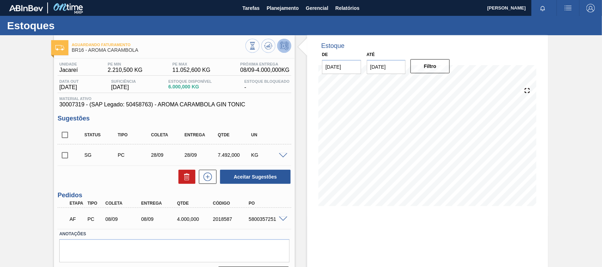
click at [283, 219] on span at bounding box center [283, 219] width 8 height 5
